Goal: Manage account settings

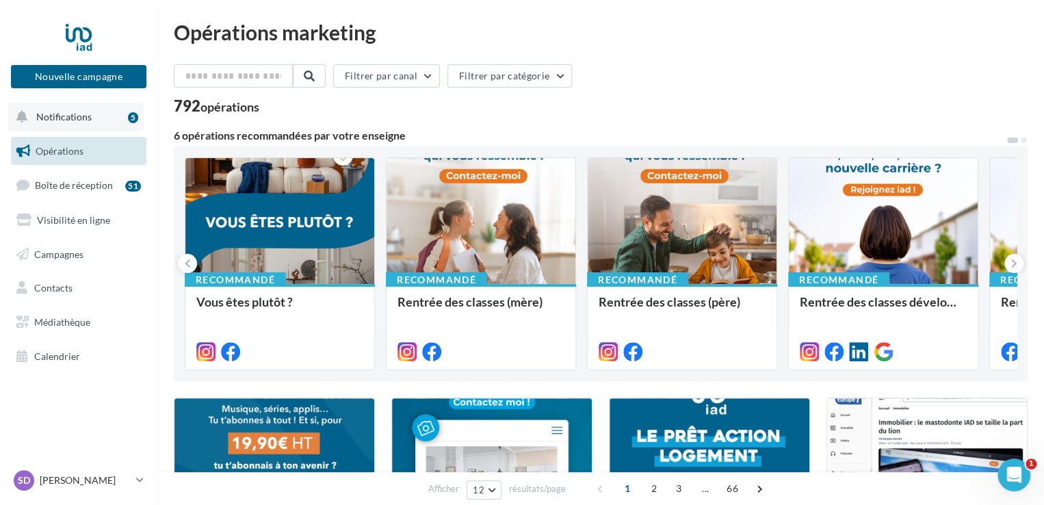
click at [71, 115] on span "Notifications" at bounding box center [63, 117] width 55 height 12
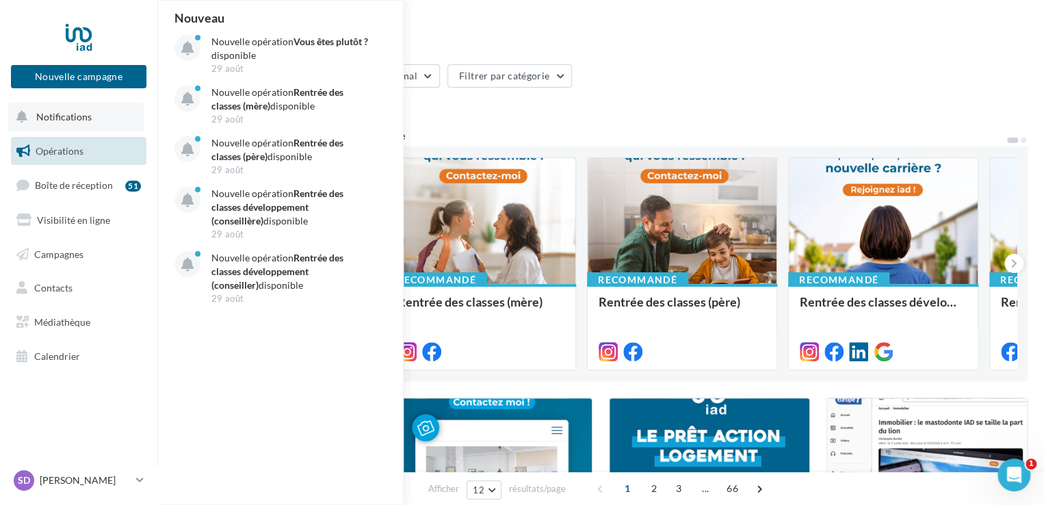
click at [71, 115] on span "Notifications" at bounding box center [63, 117] width 55 height 12
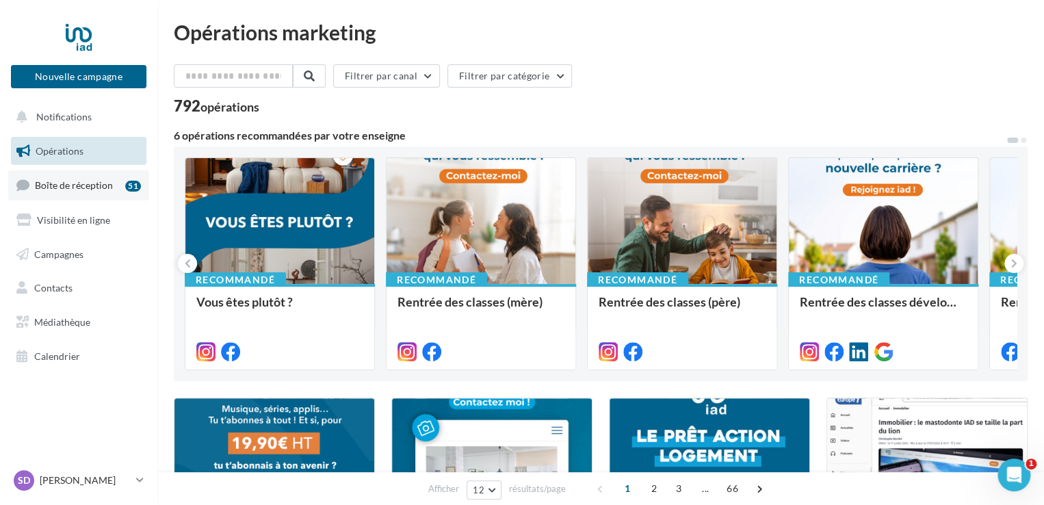
click at [82, 185] on span "Boîte de réception" at bounding box center [74, 185] width 78 height 12
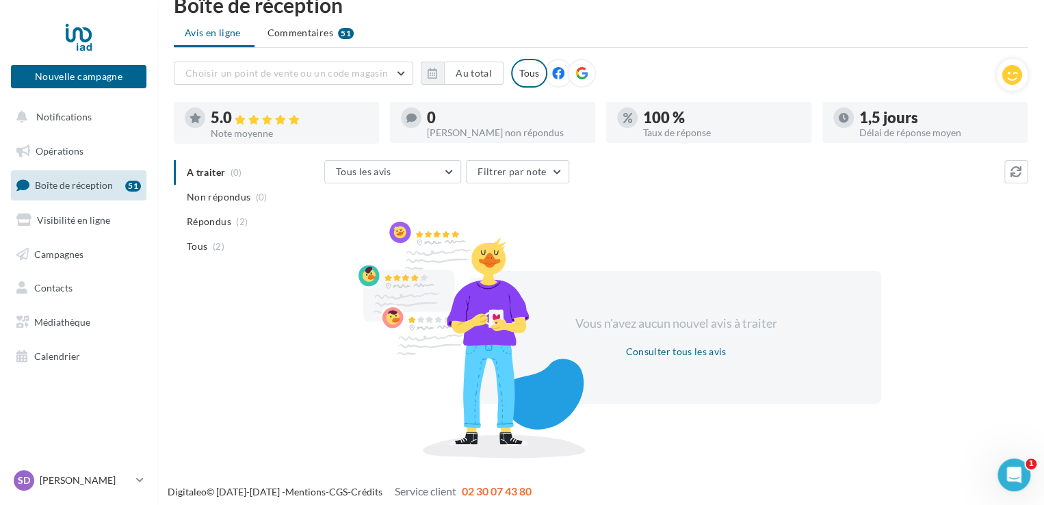
scroll to position [34, 0]
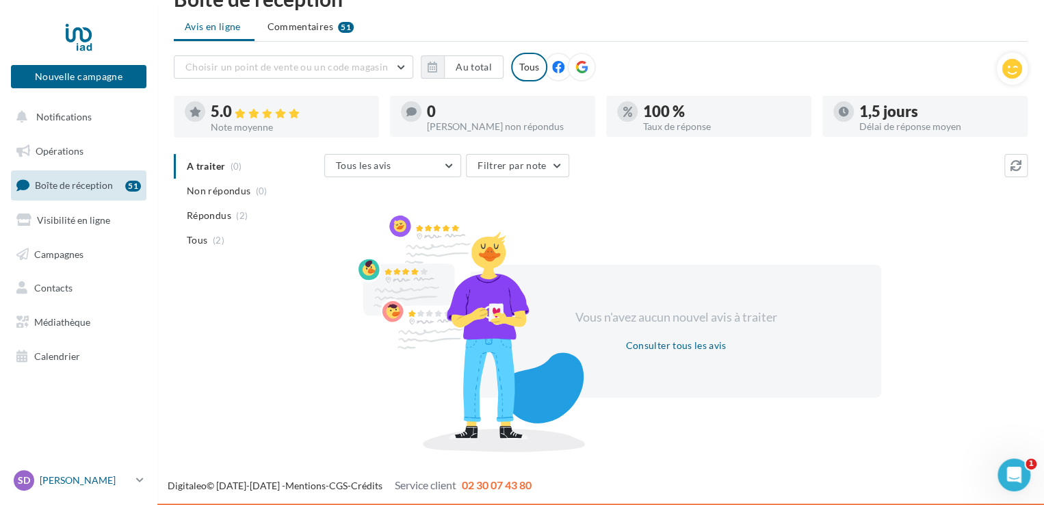
click at [79, 481] on p "[PERSON_NAME]" at bounding box center [85, 481] width 91 height 14
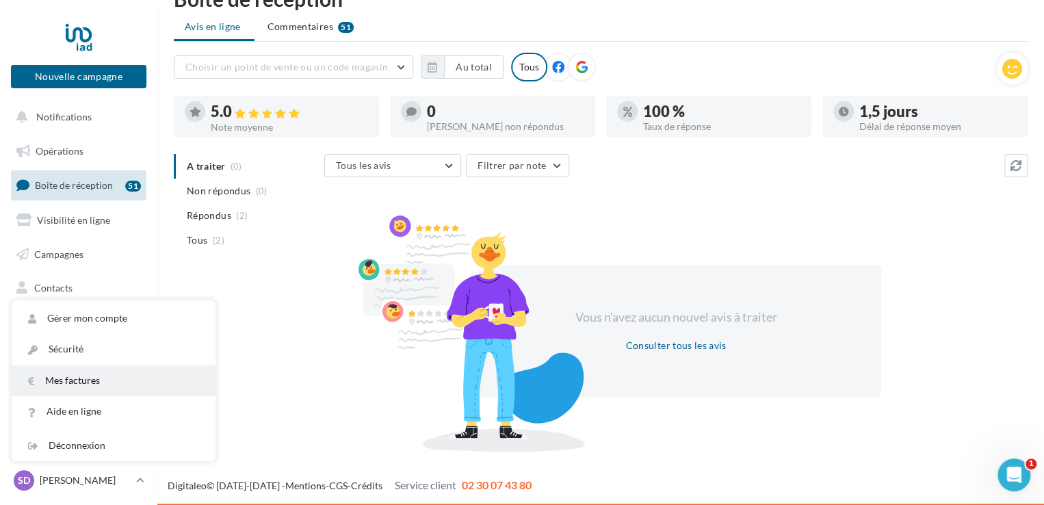
click at [79, 378] on link "Mes factures" at bounding box center [114, 380] width 204 height 31
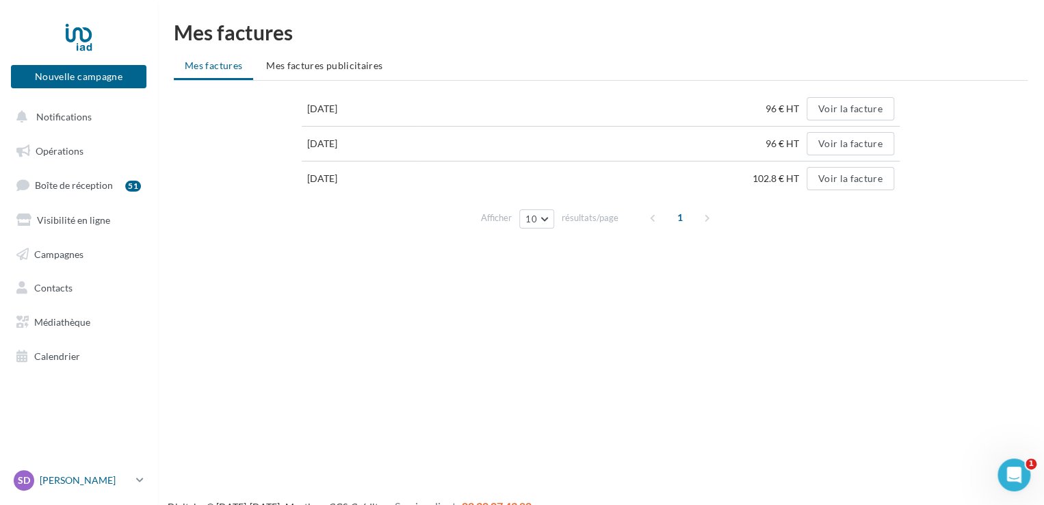
click at [93, 477] on p "[PERSON_NAME]" at bounding box center [85, 481] width 91 height 14
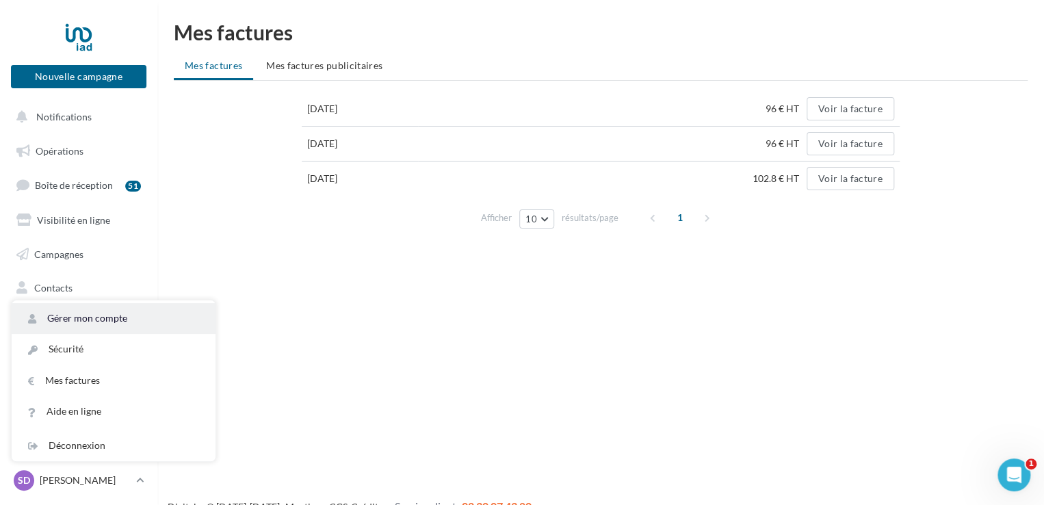
click at [99, 315] on link "Gérer mon compte" at bounding box center [114, 318] width 204 height 31
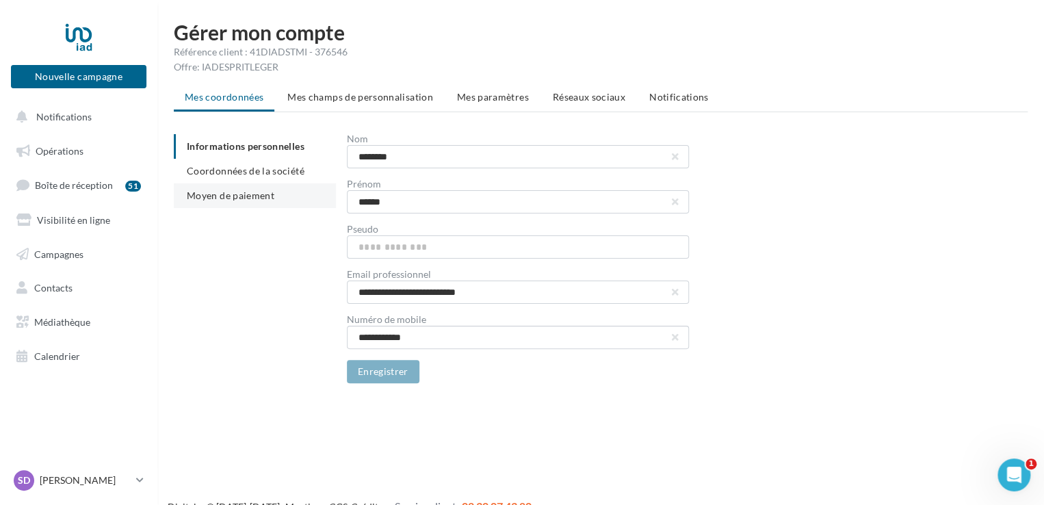
click at [256, 195] on span "Moyen de paiement" at bounding box center [231, 196] width 88 height 12
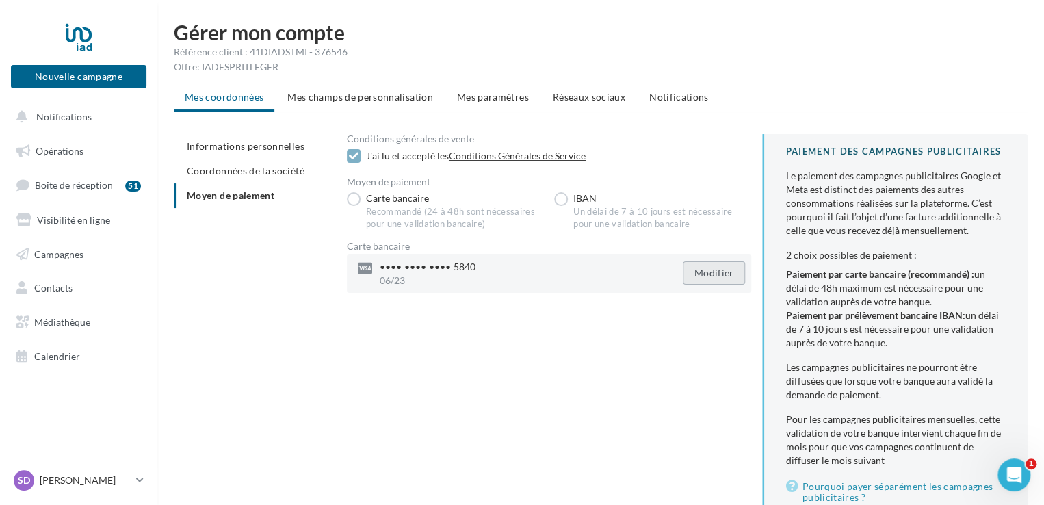
click at [715, 274] on button "Modifier" at bounding box center [714, 272] width 63 height 23
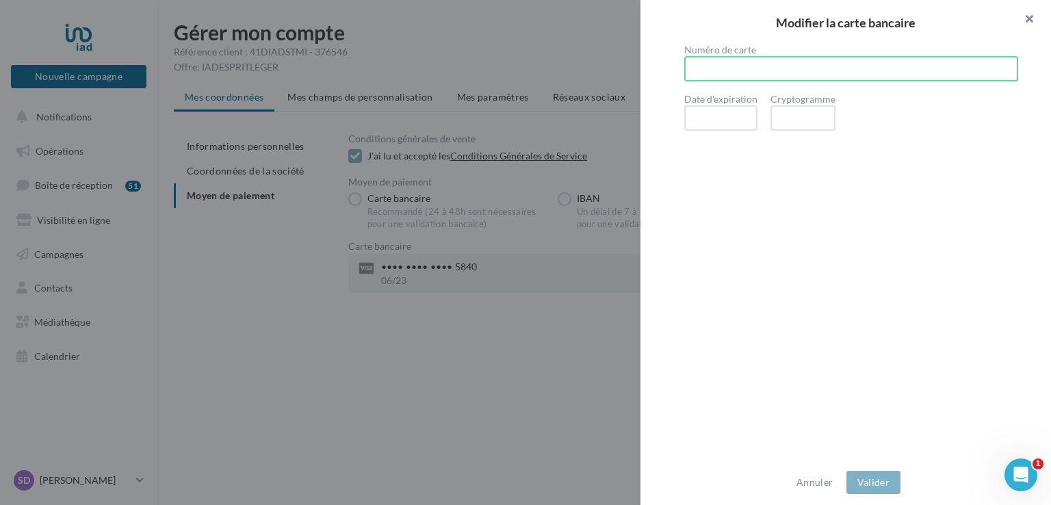
click at [1029, 19] on button "button" at bounding box center [1023, 20] width 55 height 41
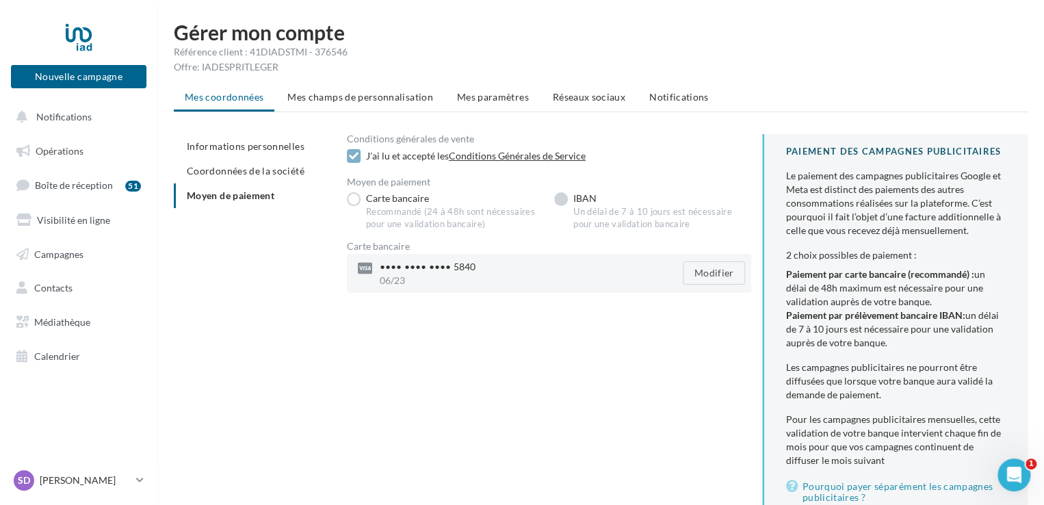
click at [560, 199] on label "IBAN Un délai de 7 à 10 jours est nécessaire pour une validation bancaire" at bounding box center [652, 211] width 196 height 38
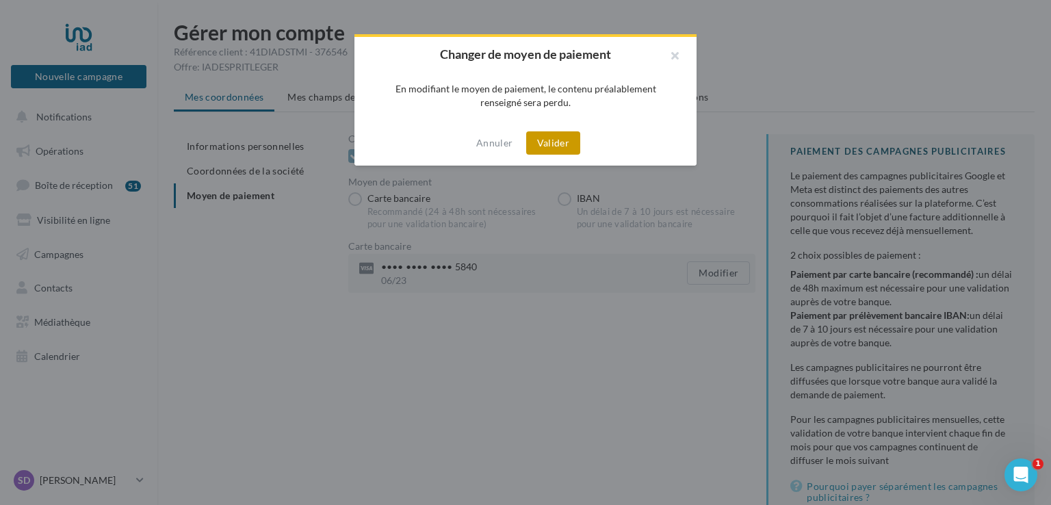
click at [550, 140] on button "Valider" at bounding box center [553, 142] width 54 height 23
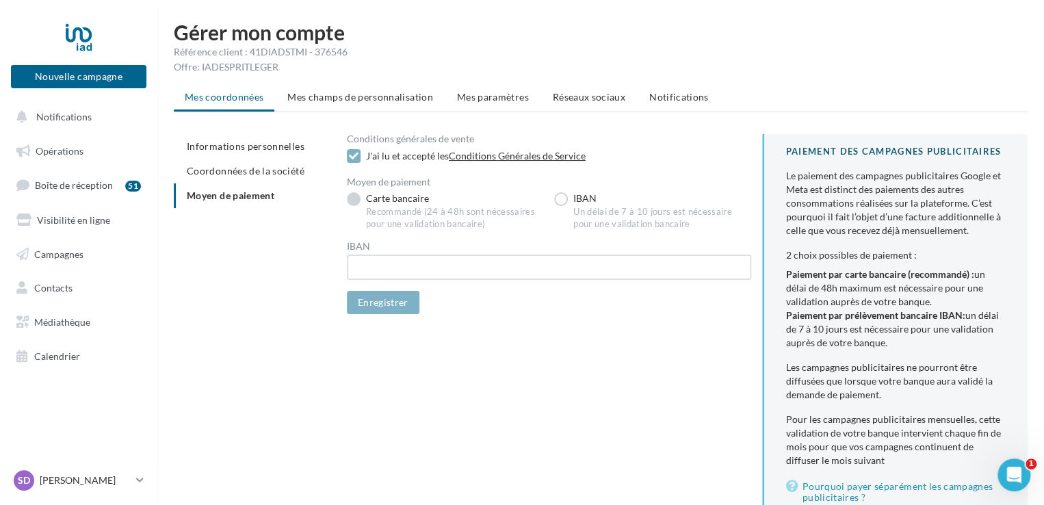
click at [355, 197] on label "Carte bancaire Recommandé (24 à 48h sont nécessaires pour une validation bancai…" at bounding box center [445, 211] width 196 height 38
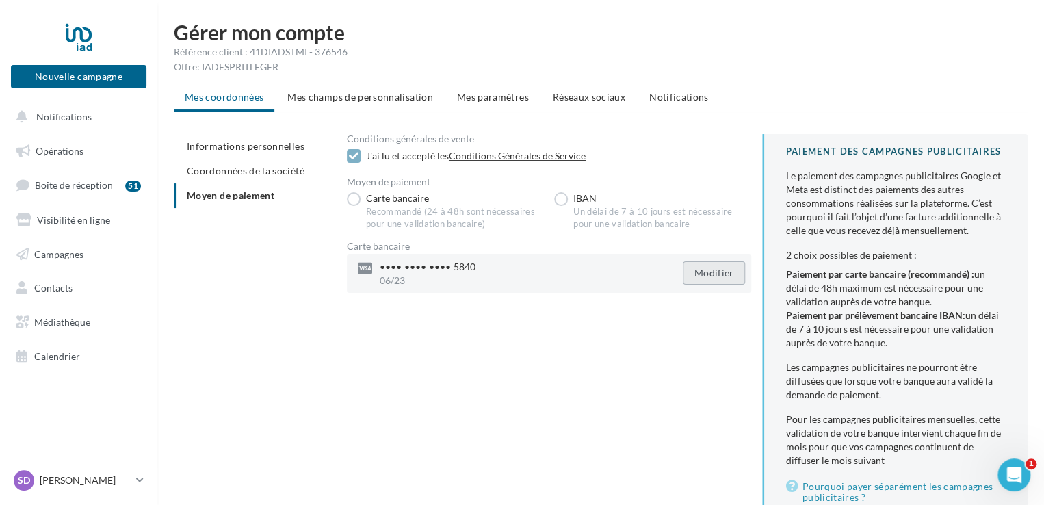
click at [719, 275] on button "Modifier" at bounding box center [714, 272] width 63 height 23
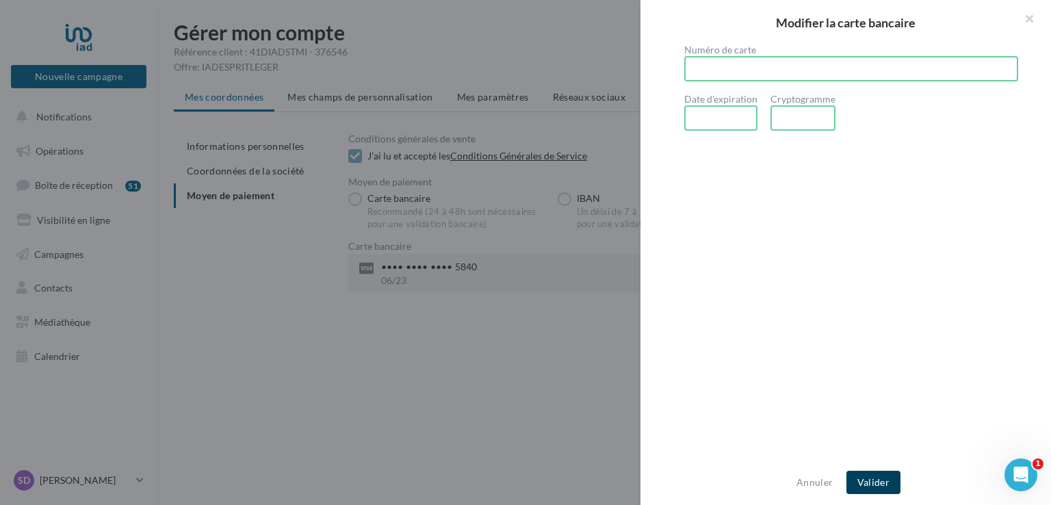
click at [879, 490] on button "Valider" at bounding box center [874, 482] width 54 height 23
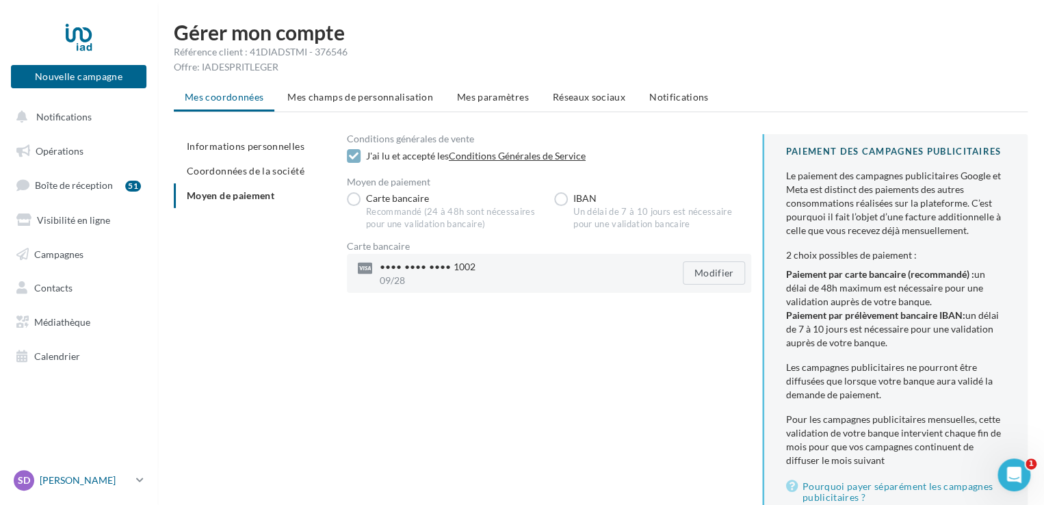
click at [97, 481] on p "[PERSON_NAME]" at bounding box center [85, 481] width 91 height 14
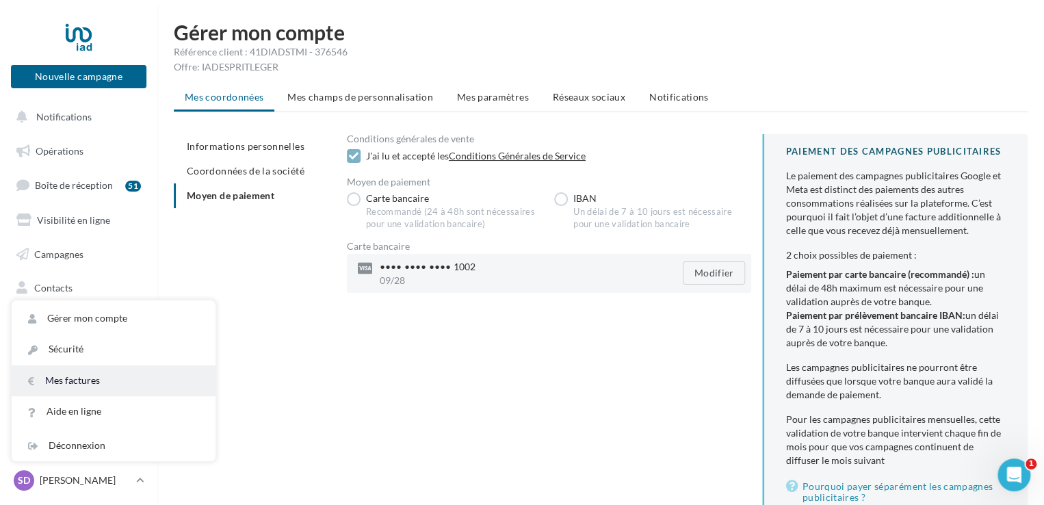
click at [81, 375] on link "Mes factures" at bounding box center [114, 380] width 204 height 31
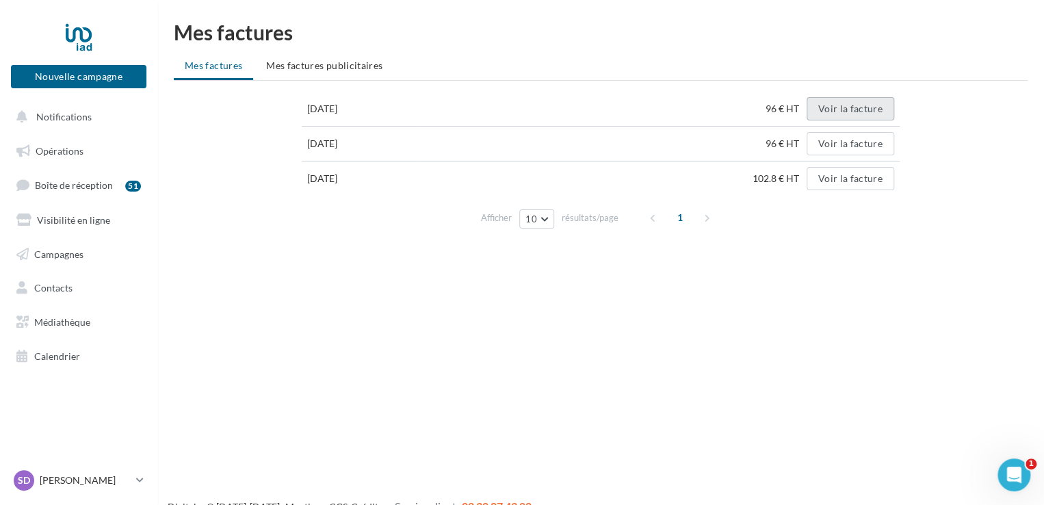
click at [841, 111] on button "Voir la facture" at bounding box center [851, 108] width 88 height 23
